Goal: Task Accomplishment & Management: Manage account settings

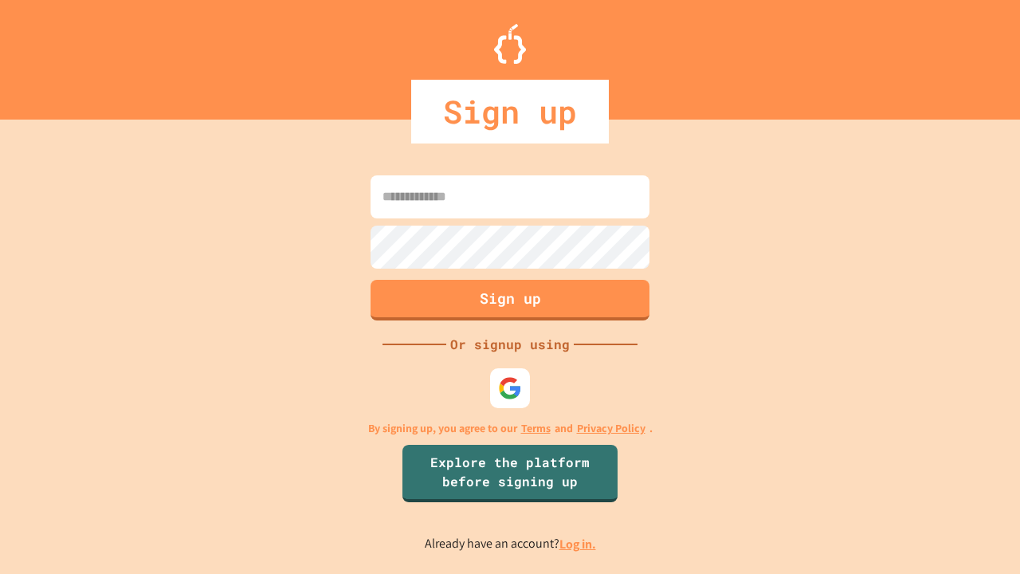
click at [578, 543] on link "Log in." at bounding box center [577, 543] width 37 height 17
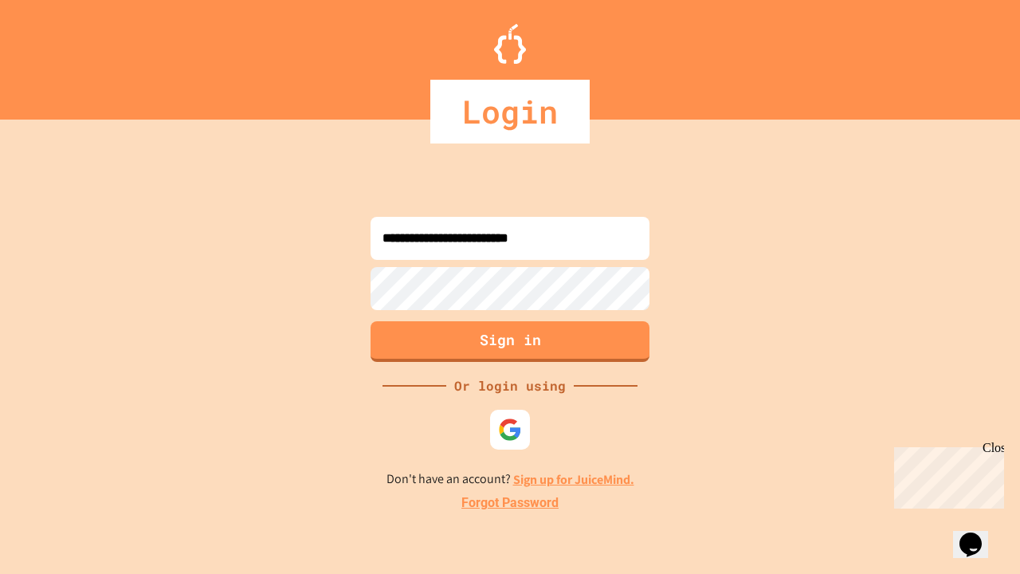
type input "**********"
